Goal: Task Accomplishment & Management: Use online tool/utility

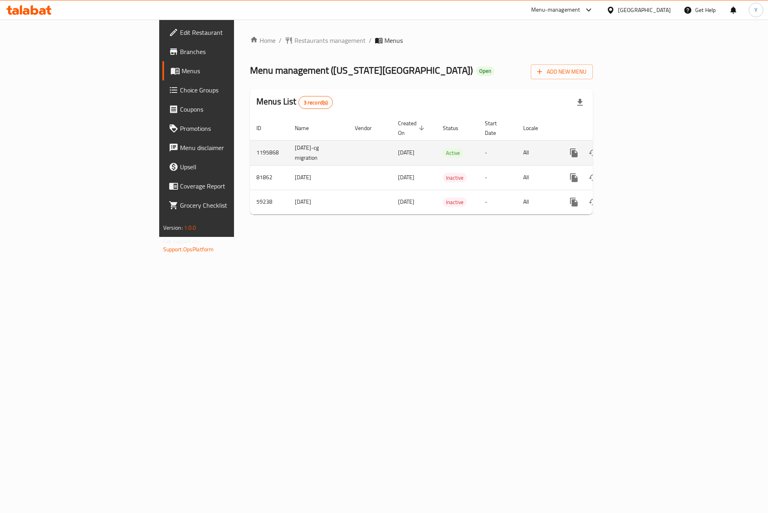
click at [648, 140] on td "enhanced table" at bounding box center [603, 152] width 90 height 25
click at [637, 148] on icon "enhanced table" at bounding box center [632, 153] width 10 height 10
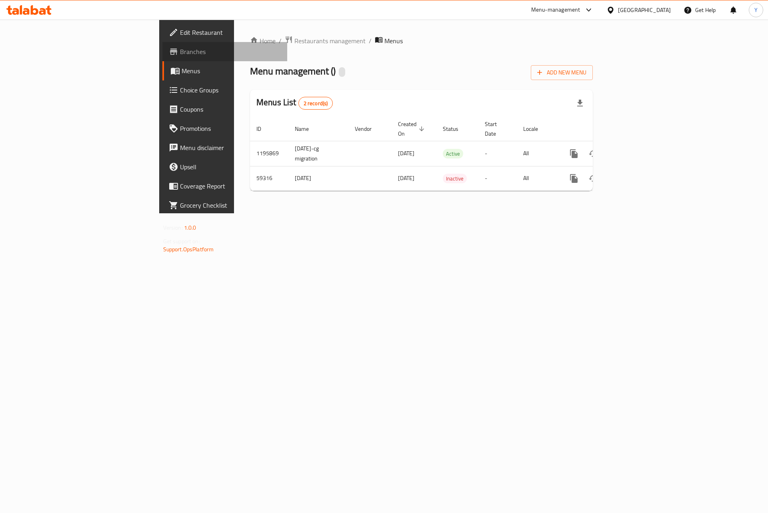
click at [162, 57] on link "Branches" at bounding box center [224, 51] width 125 height 19
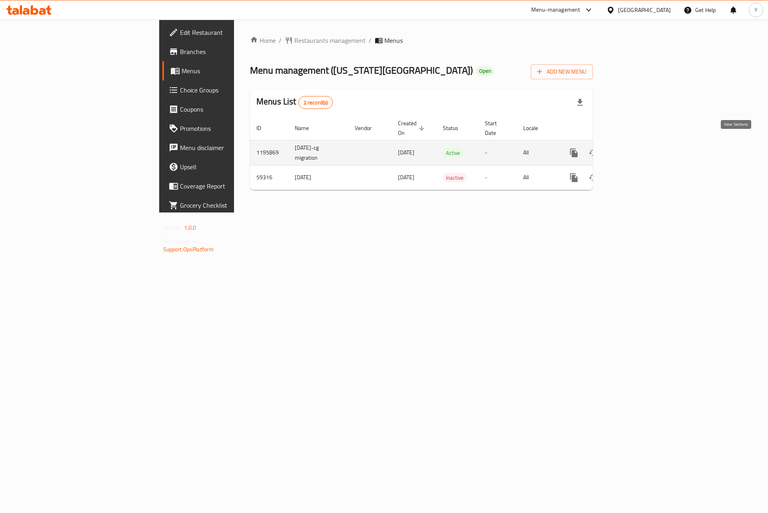
click at [637, 148] on icon "enhanced table" at bounding box center [632, 153] width 10 height 10
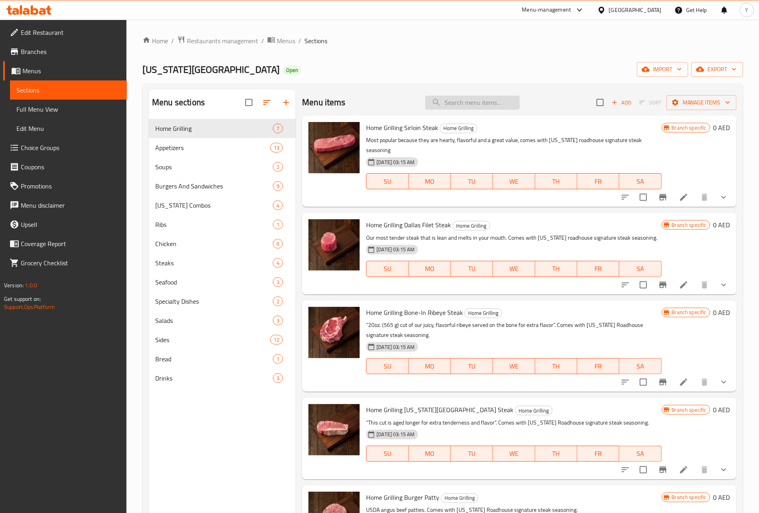
drag, startPoint x: 499, startPoint y: 92, endPoint x: 490, endPoint y: 107, distance: 17.3
click at [498, 92] on div "Menu items Add Sort Manage items" at bounding box center [519, 103] width 435 height 26
click at [490, 107] on input "search" at bounding box center [472, 103] width 94 height 14
paste input "28695"
type input "28695"
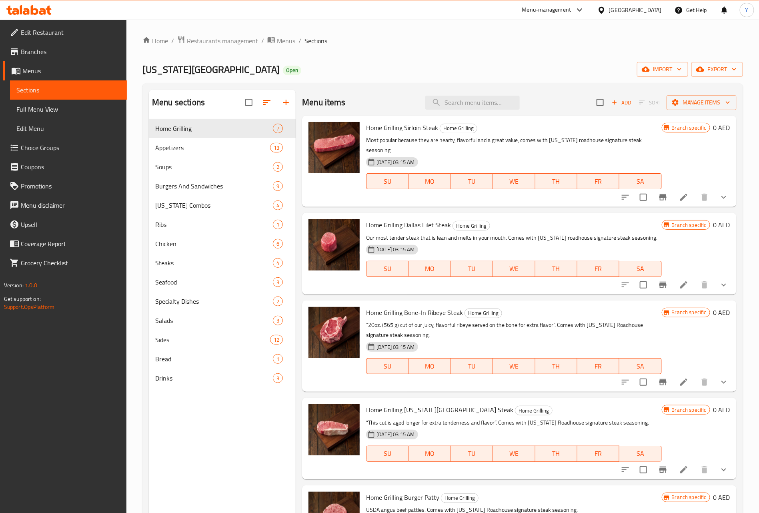
paste input "Forth Worth Ribeye"
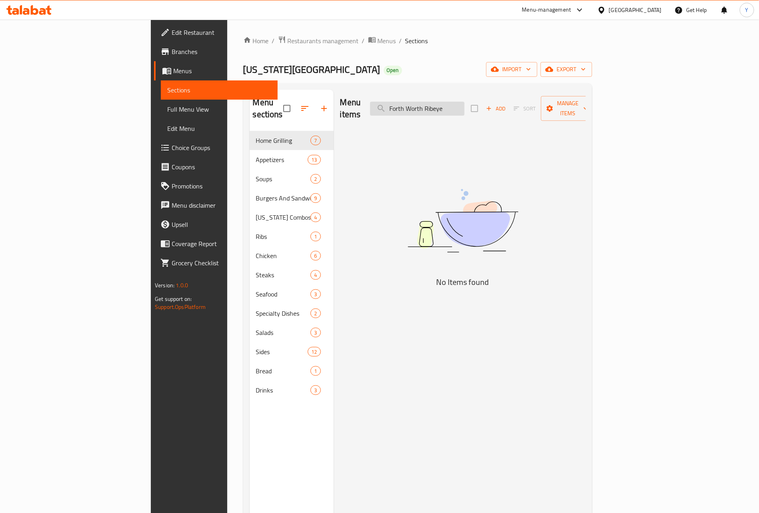
click at [465, 107] on input "Forth Worth Ribeye" at bounding box center [417, 109] width 94 height 14
click at [447, 106] on input "Forth Worth" at bounding box center [417, 109] width 94 height 14
click at [465, 106] on input "Forth Worth" at bounding box center [417, 109] width 94 height 14
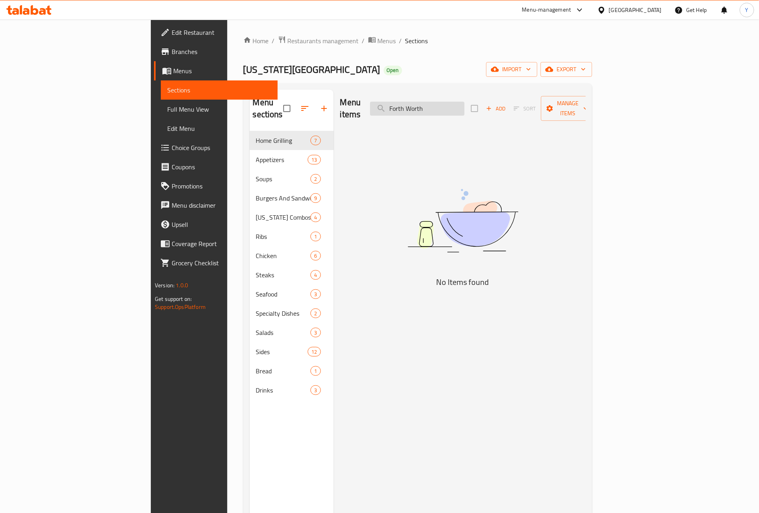
click at [465, 106] on input "Forth Worth" at bounding box center [417, 109] width 94 height 14
paste input "Worth Ribeye"
click at [465, 102] on input "Forth Worth Ribeye" at bounding box center [417, 109] width 94 height 14
drag, startPoint x: 466, startPoint y: 100, endPoint x: 62, endPoint y: 122, distance: 405.2
click at [151, 126] on div "Edit Restaurant Branches Menus Sections Full Menu View Edit Menu Choice Groups …" at bounding box center [379, 322] width 457 height 605
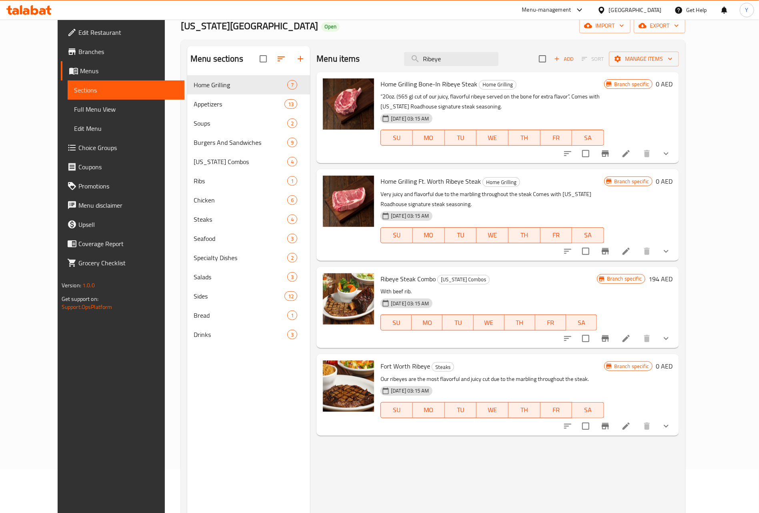
scroll to position [112, 0]
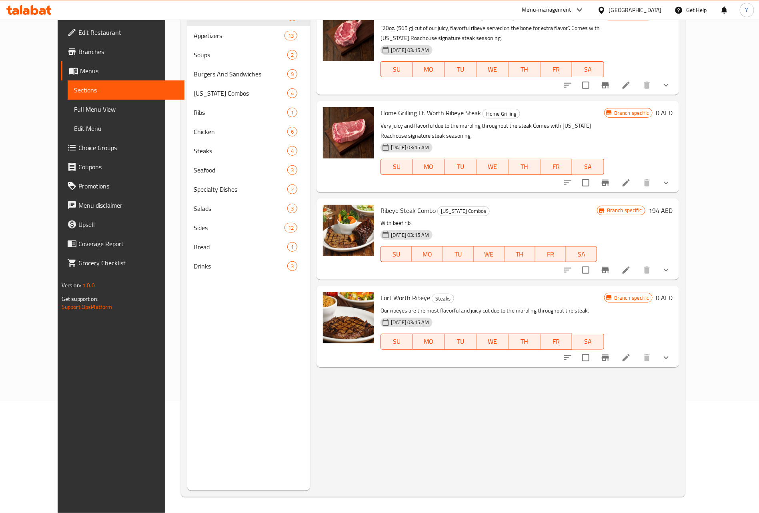
type input "Ribeye"
click at [685, 345] on div "Menu sections Home Grilling 7 Appetizers 13 Soups 2 Burgers And Sandwiches 9 Te…" at bounding box center [433, 234] width 505 height 526
click at [671, 353] on icon "show more" at bounding box center [666, 358] width 10 height 10
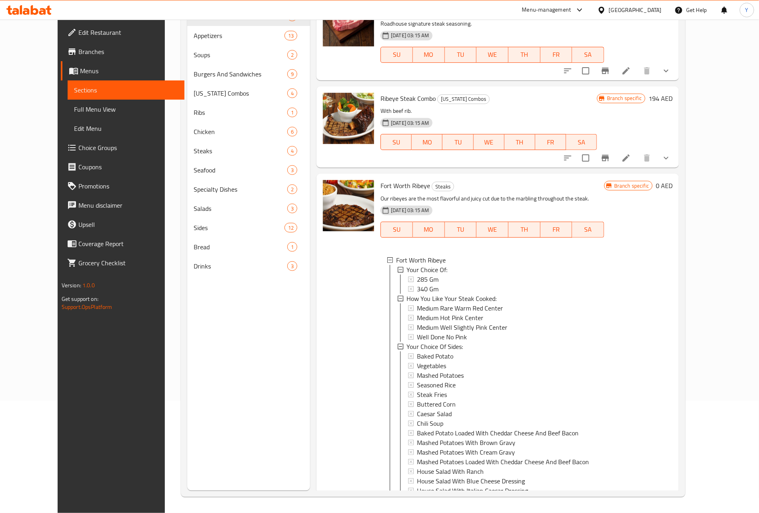
scroll to position [120, 0]
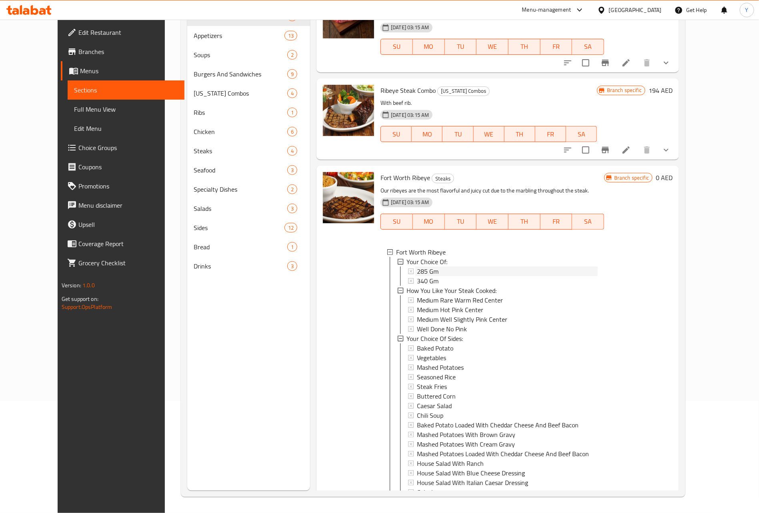
click at [417, 266] on span "285 Gm" at bounding box center [428, 271] width 22 height 10
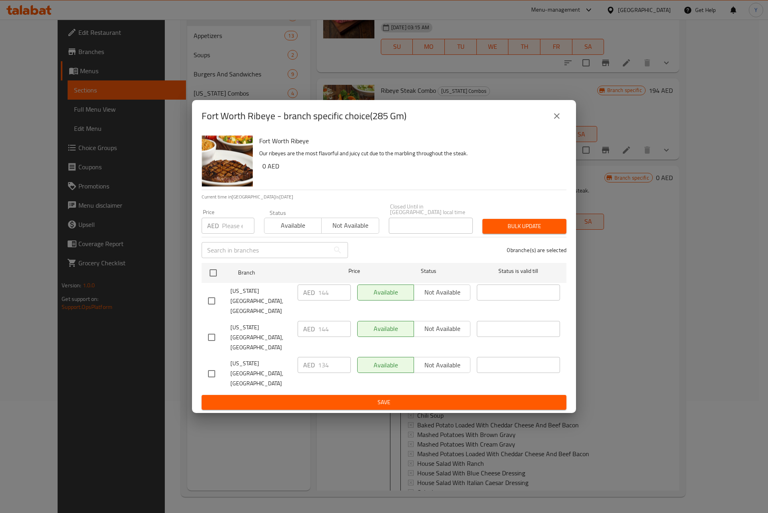
click at [376, 122] on h2 "Fort Worth Ribeye - branch specific choice(285 Gm)" at bounding box center [304, 116] width 205 height 13
drag, startPoint x: 376, startPoint y: 135, endPoint x: 393, endPoint y: 128, distance: 18.4
click at [393, 122] on h2 "Fort Worth Ribeye - branch specific choice(285 Gm)" at bounding box center [304, 116] width 205 height 13
copy h2 "285 Gm"
click at [551, 126] on button "close" at bounding box center [556, 115] width 19 height 19
